Goal: Use online tool/utility: Utilize a website feature to perform a specific function

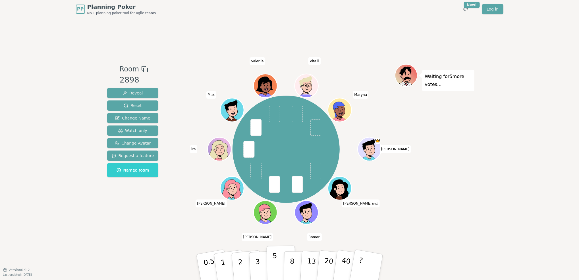
click at [277, 269] on button "5" at bounding box center [280, 266] width 29 height 43
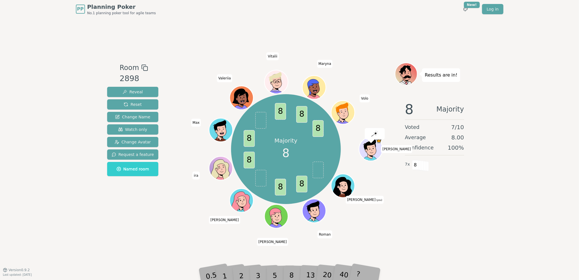
click at [290, 276] on div "8" at bounding box center [297, 267] width 17 height 20
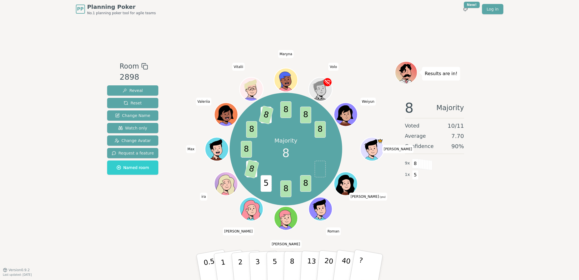
click at [421, 265] on div "Room 2898 Reveal Reset Change Name Watch only Change Avatar Request a feature N…" at bounding box center [289, 143] width 369 height 251
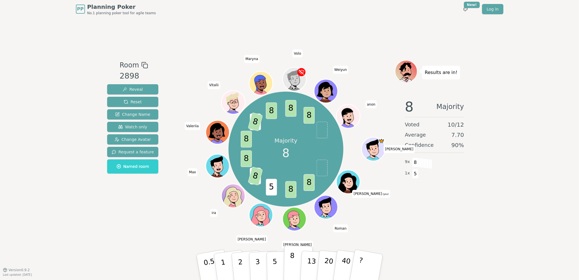
click at [293, 266] on p "8" at bounding box center [291, 266] width 5 height 31
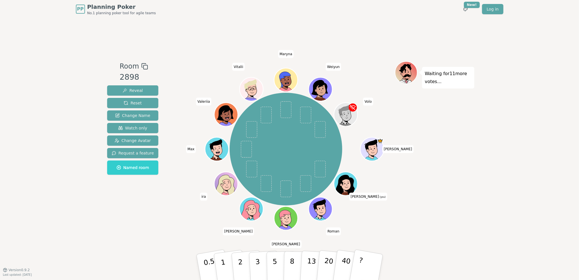
click at [466, 272] on div "PP Planning Poker No.1 planning poker tool for agile teams Toggle theme New! Lo…" at bounding box center [289, 140] width 579 height 280
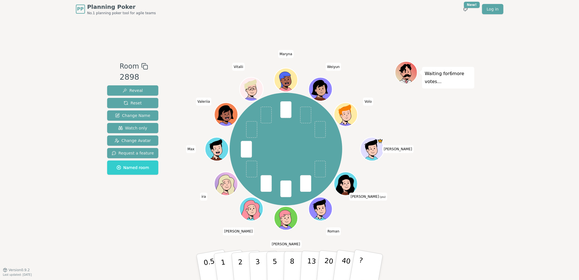
click at [158, 264] on div "Room 2898 Reveal Reset Change Name Watch only Change Avatar Request a feature N…" at bounding box center [289, 143] width 369 height 251
click at [276, 267] on button "5" at bounding box center [280, 266] width 29 height 43
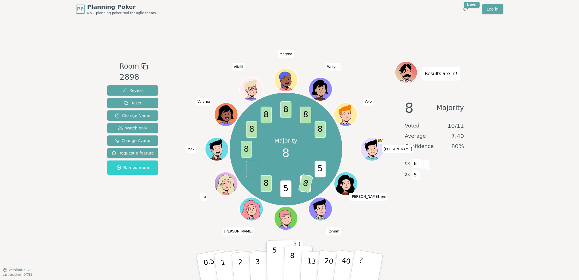
click at [292, 271] on p "8" at bounding box center [291, 266] width 5 height 31
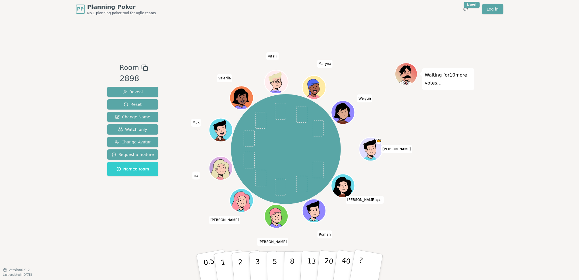
click at [480, 251] on div "PP Planning Poker No.1 planning poker tool for agile teams Toggle theme New! Lo…" at bounding box center [289, 140] width 579 height 280
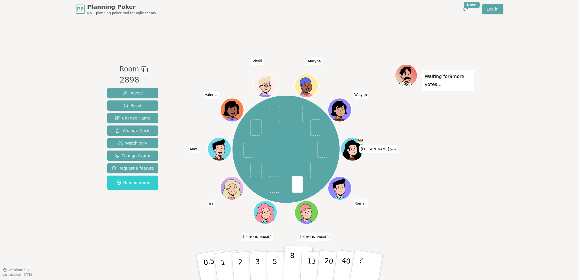
click at [296, 265] on button "8" at bounding box center [297, 266] width 29 height 43
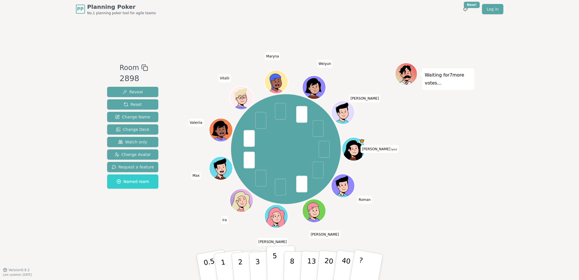
click at [275, 265] on p "5" at bounding box center [274, 267] width 5 height 31
